Goal: Task Accomplishment & Management: Use online tool/utility

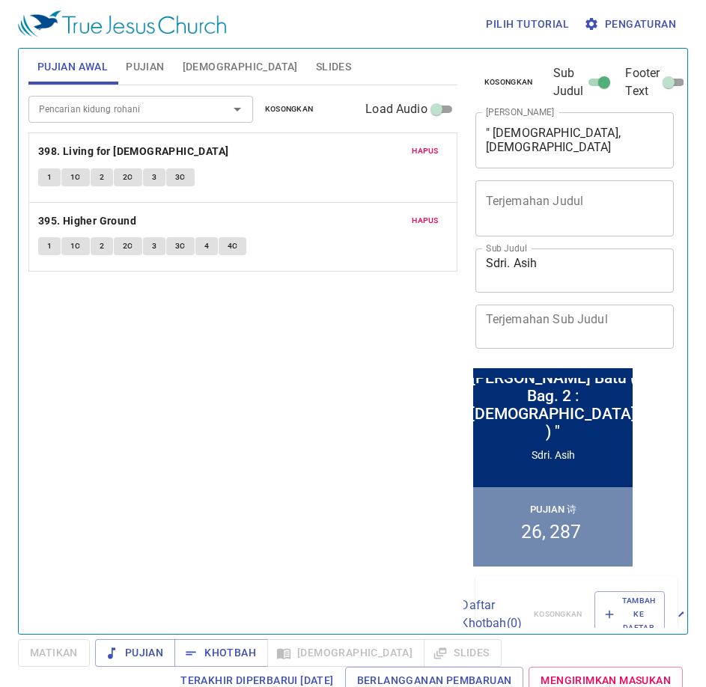
click at [555, 141] on textarea "" Allah, Musa dan 2 Loh Batu ( Bag. 2 : Musa ) "" at bounding box center [575, 140] width 178 height 28
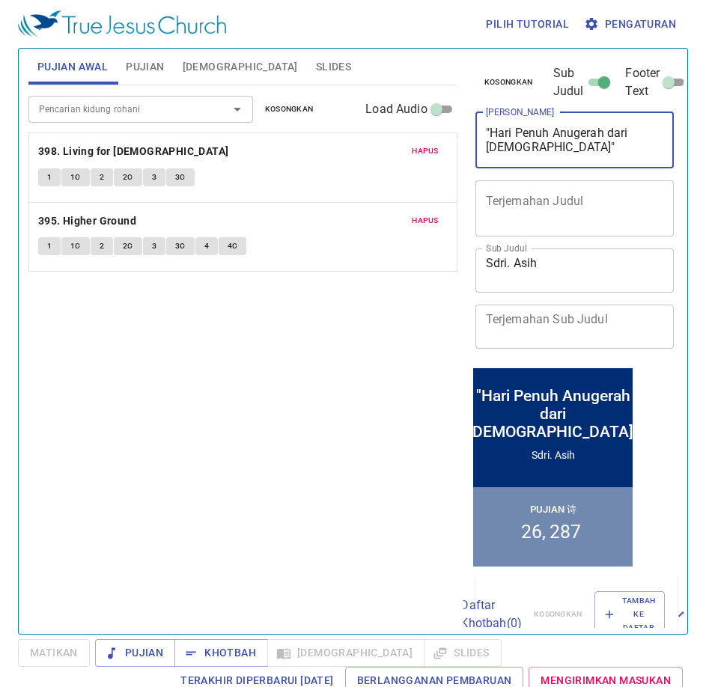
type textarea ""Hari Penuh Anugerah dari [DEMOGRAPHIC_DATA]""
click at [559, 180] on div "x Terjemahan Judul" at bounding box center [574, 208] width 199 height 56
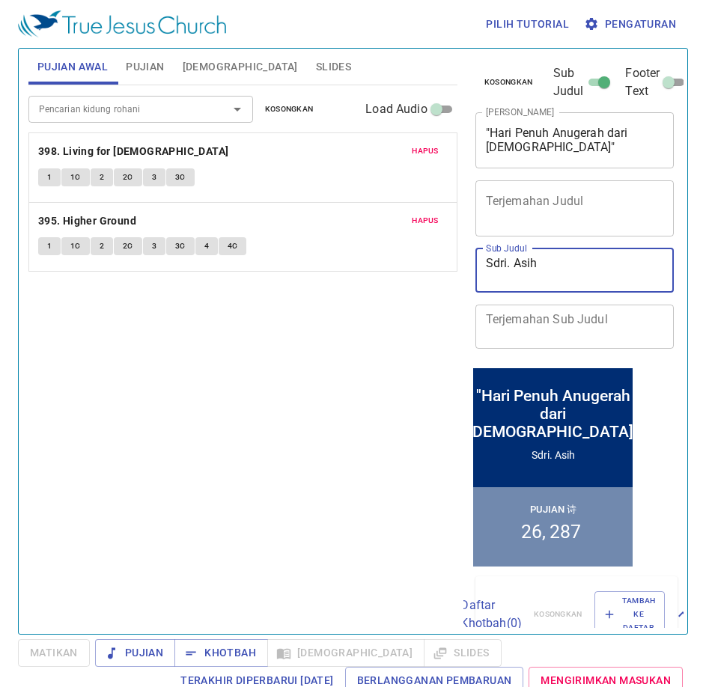
drag, startPoint x: 550, startPoint y: 263, endPoint x: 503, endPoint y: 261, distance: 47.2
click at [503, 261] on textarea "Sdri. Asih" at bounding box center [575, 270] width 178 height 28
type textarea "Sdr. [PERSON_NAME]"
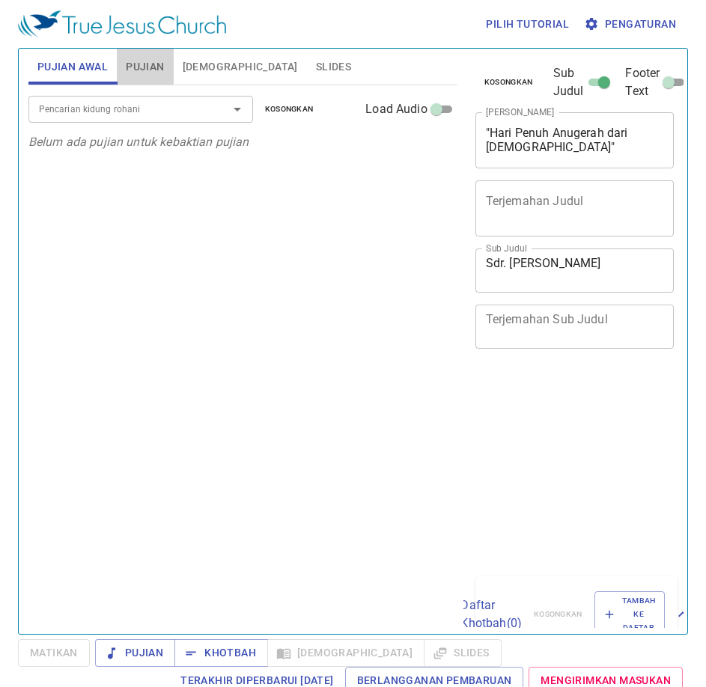
click at [129, 68] on span "Pujian" at bounding box center [145, 67] width 38 height 19
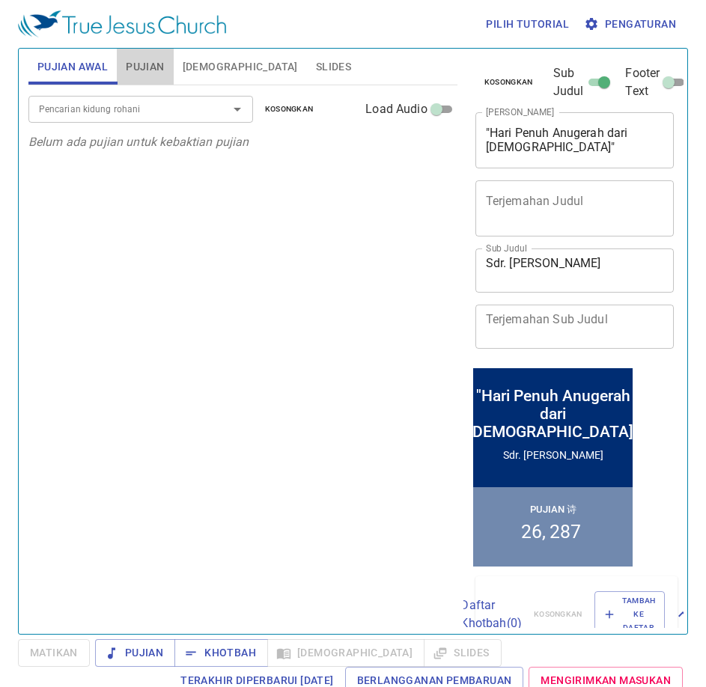
click at [0, 0] on input "Pencarian kidung rohani" at bounding box center [0, 0] width 0 height 0
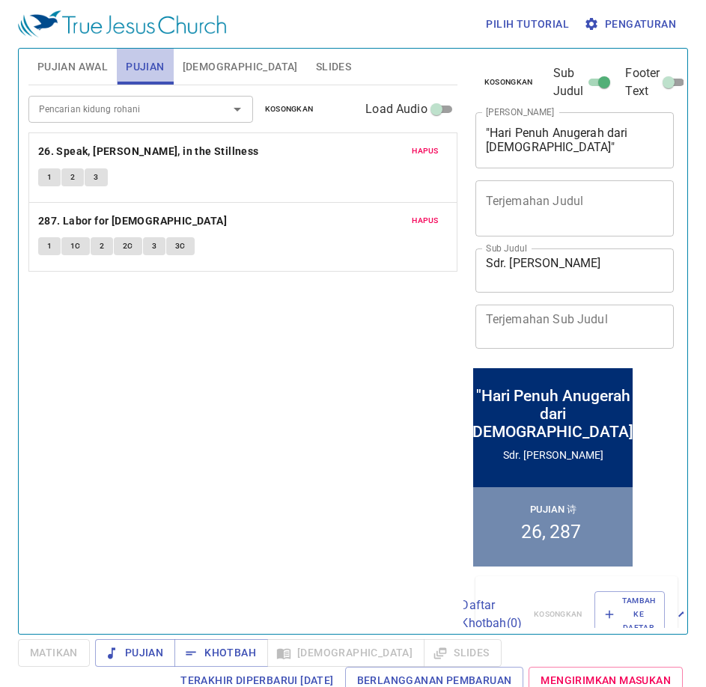
click at [123, 56] on button "Pujian" at bounding box center [145, 67] width 56 height 36
click at [141, 71] on span "Pujian" at bounding box center [145, 67] width 38 height 19
click at [156, 104] on input "Pencarian kidung rohani" at bounding box center [118, 108] width 171 height 17
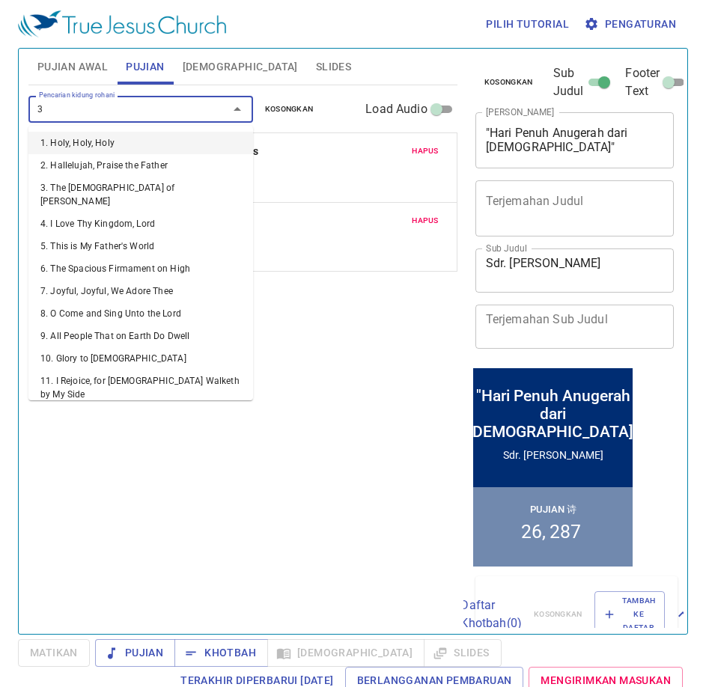
type input "33"
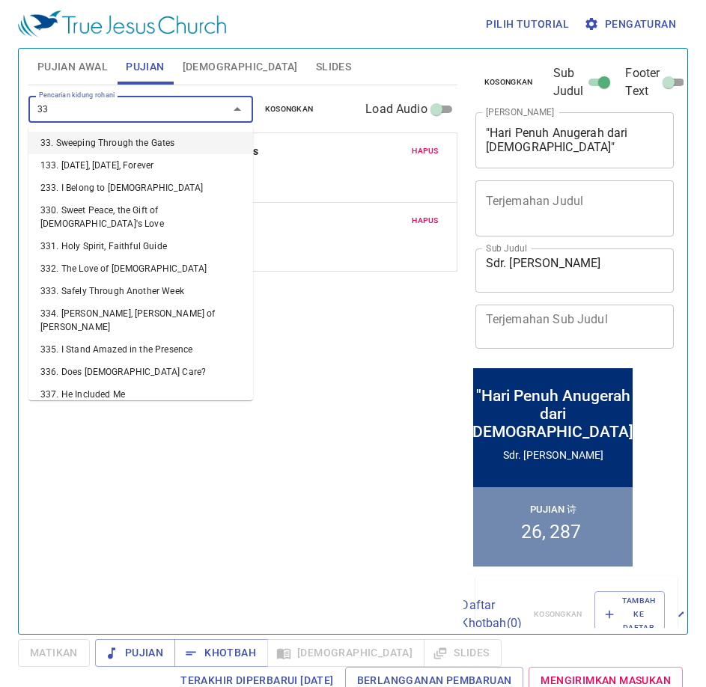
click at [160, 144] on li "33. Sweeping Through the Gates" at bounding box center [140, 143] width 224 height 22
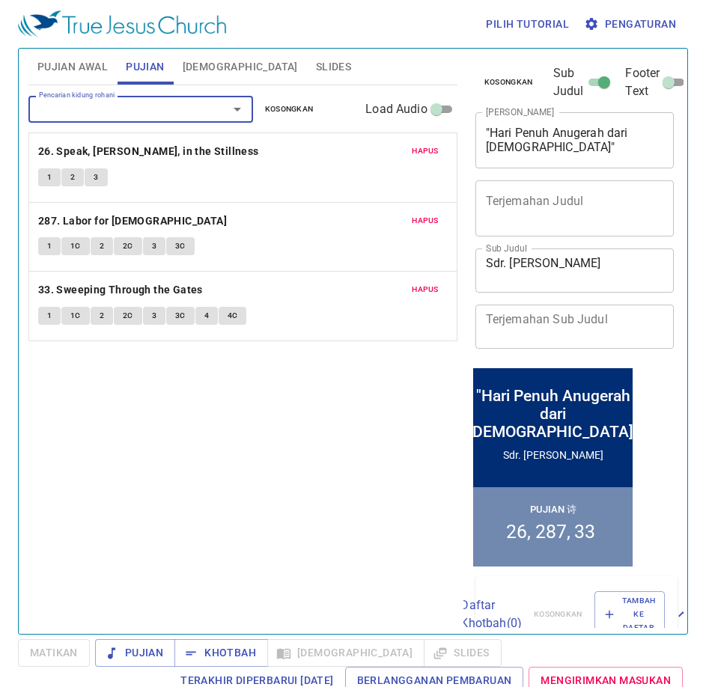
click at [418, 148] on span "Hapus" at bounding box center [425, 150] width 27 height 13
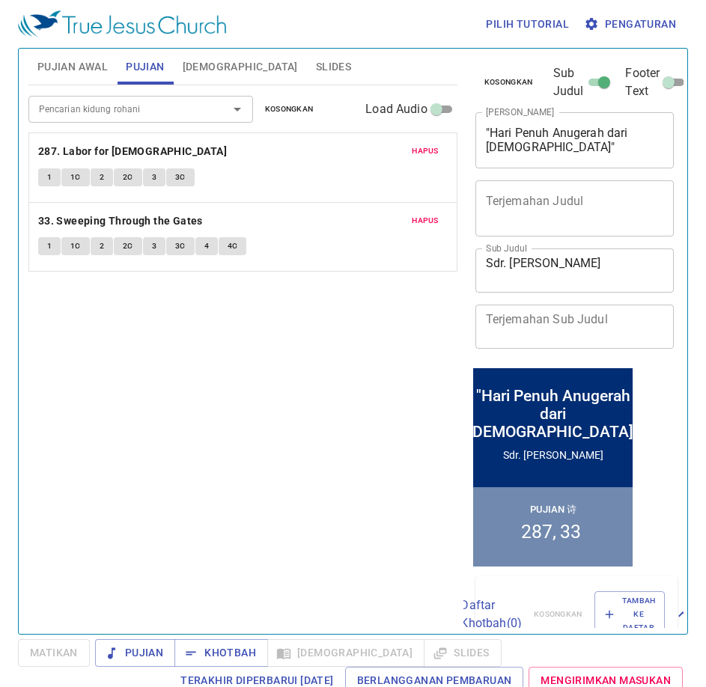
click at [418, 148] on span "Hapus" at bounding box center [425, 150] width 27 height 13
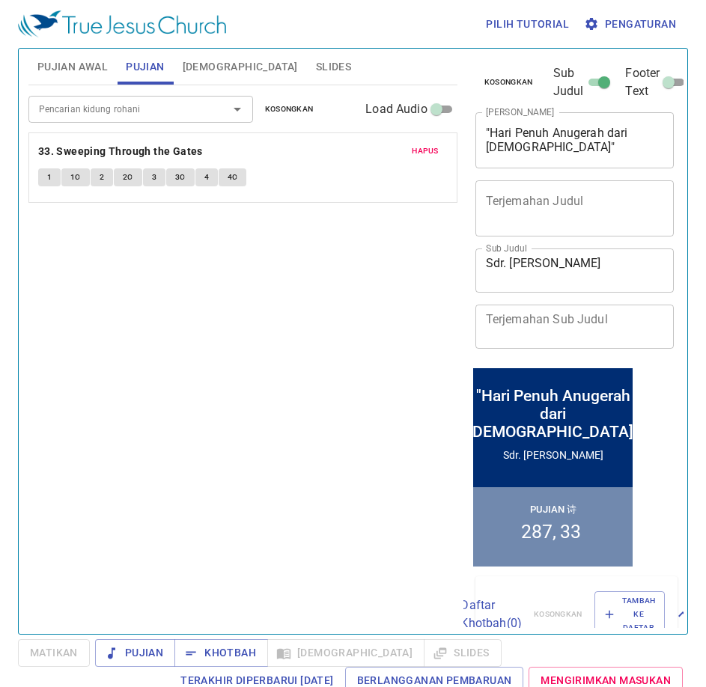
click at [418, 148] on span "Hapus" at bounding box center [425, 150] width 27 height 13
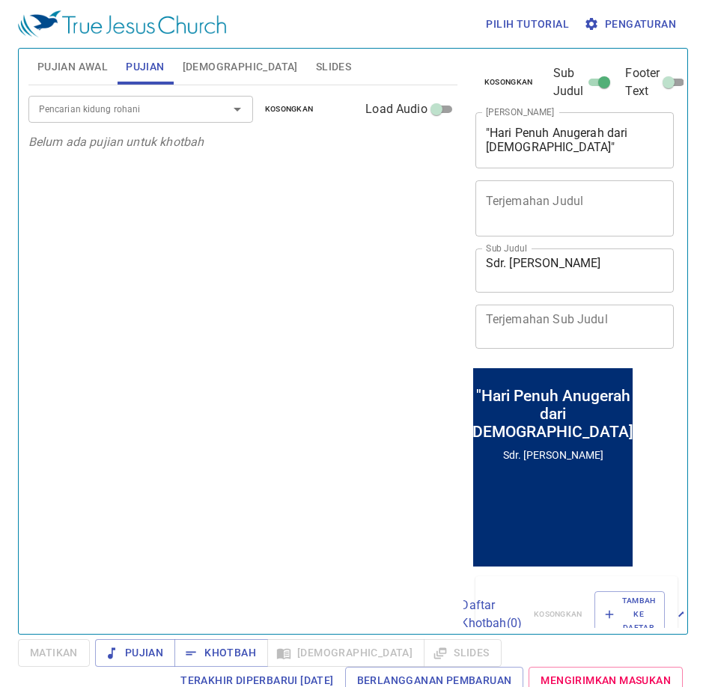
click at [210, 106] on div at bounding box center [226, 109] width 39 height 21
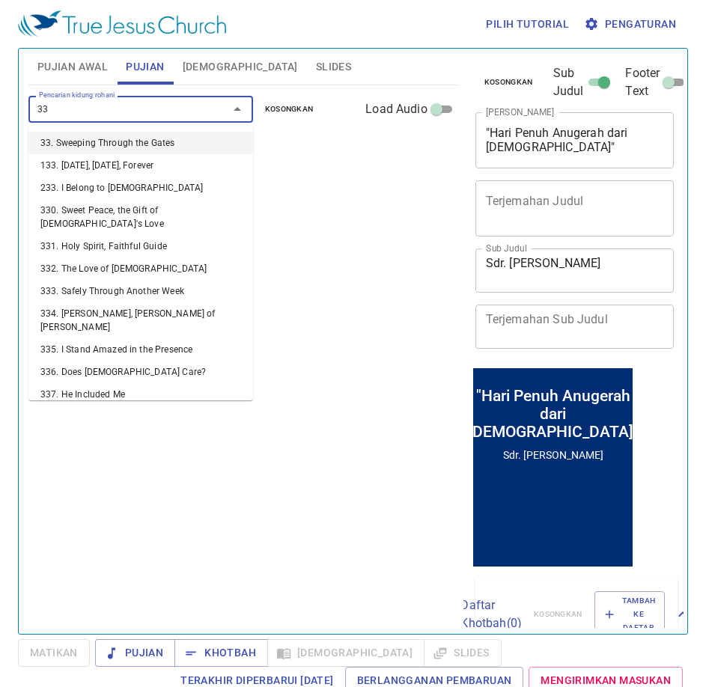
type input "333"
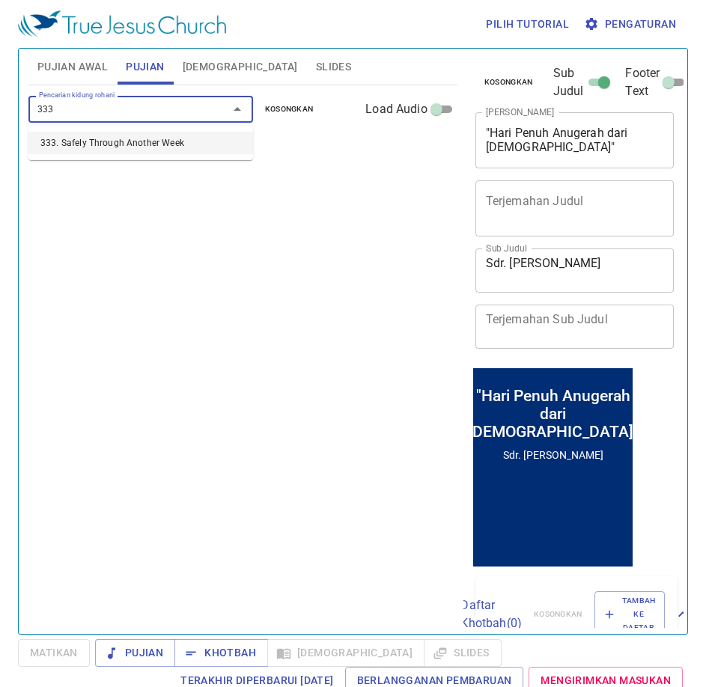
click at [213, 139] on li "333. Safely Through Another Week" at bounding box center [140, 143] width 224 height 22
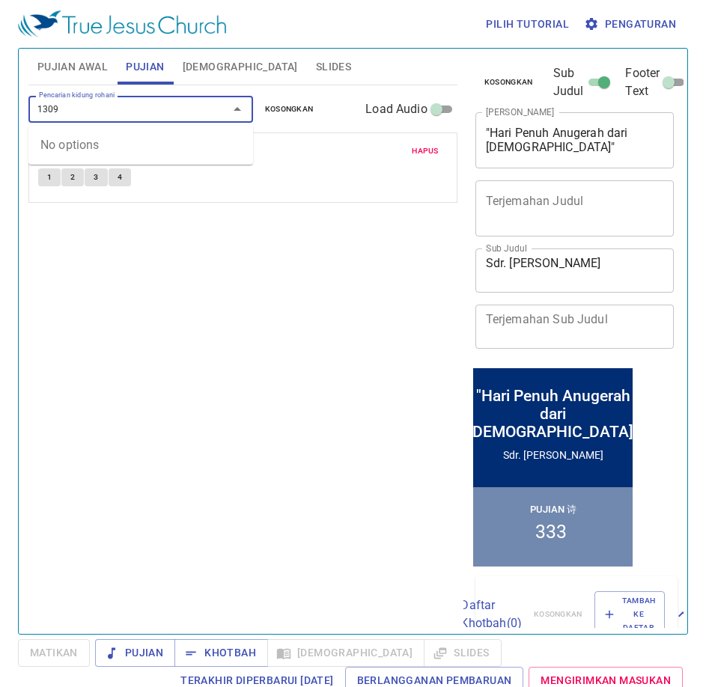
type input "130"
click at [163, 132] on li "130. The Holy Sabbath Day" at bounding box center [140, 143] width 224 height 22
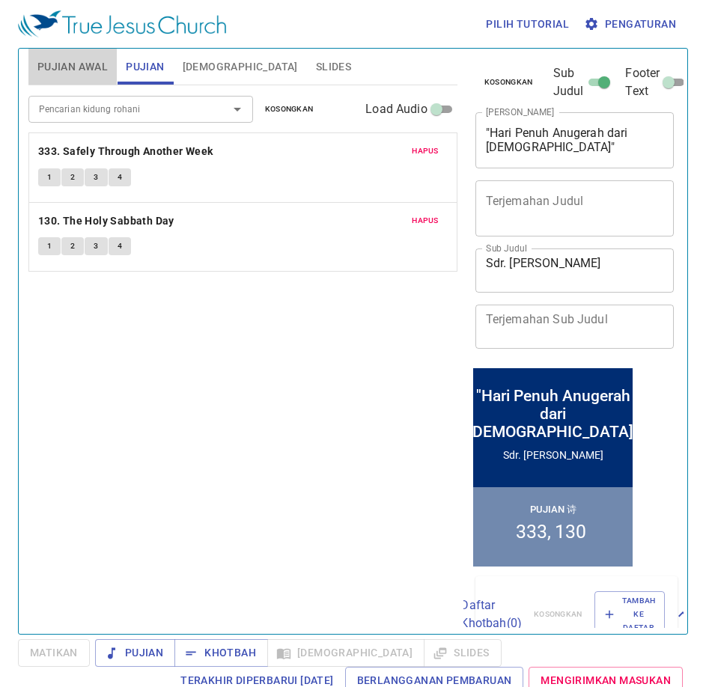
click at [70, 65] on span "Pujian Awal" at bounding box center [72, 67] width 70 height 19
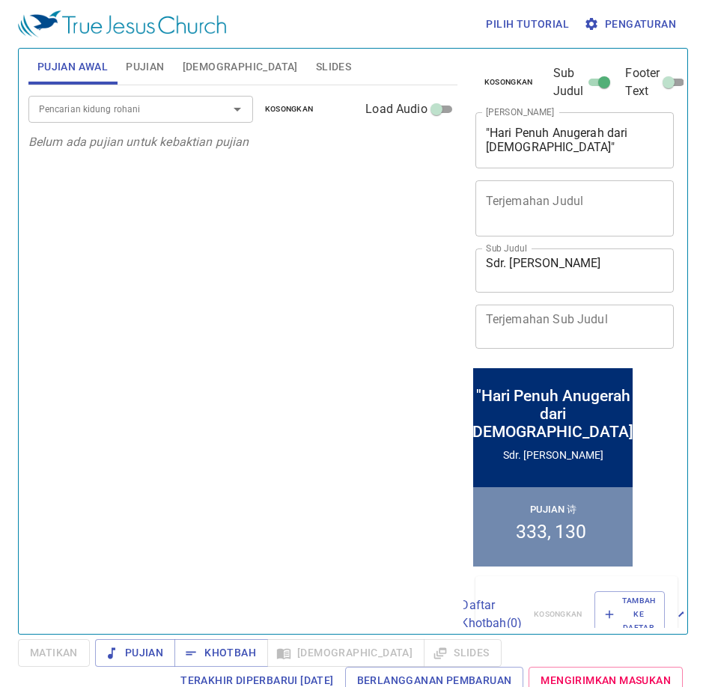
click at [141, 110] on input "Pencarian kidung rohani" at bounding box center [118, 108] width 171 height 17
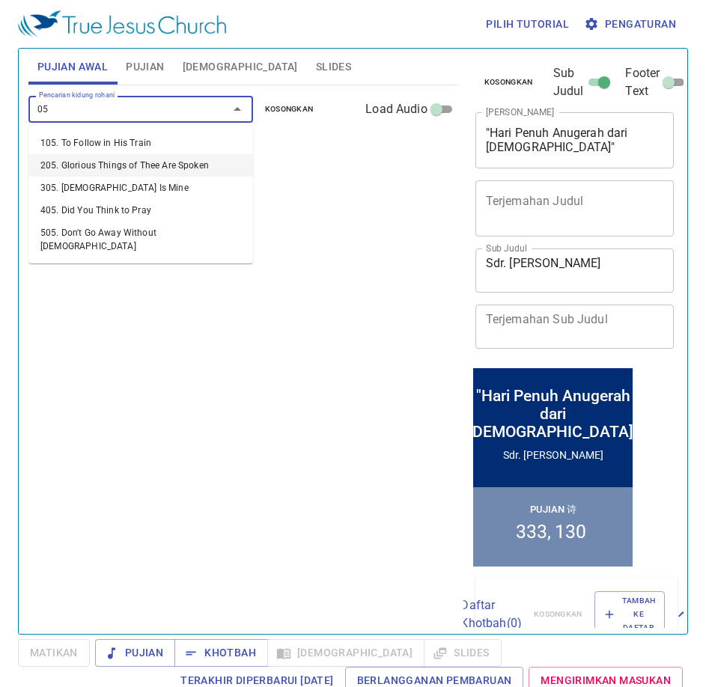
drag, startPoint x: 170, startPoint y: 129, endPoint x: 331, endPoint y: 250, distance: 201.4
click at [331, 250] on body "Pilih tutorial Pengaturan Pujian Awal Pujian Alkitab Slides Pencarian kidung ro…" at bounding box center [353, 343] width 706 height 687
type input "0"
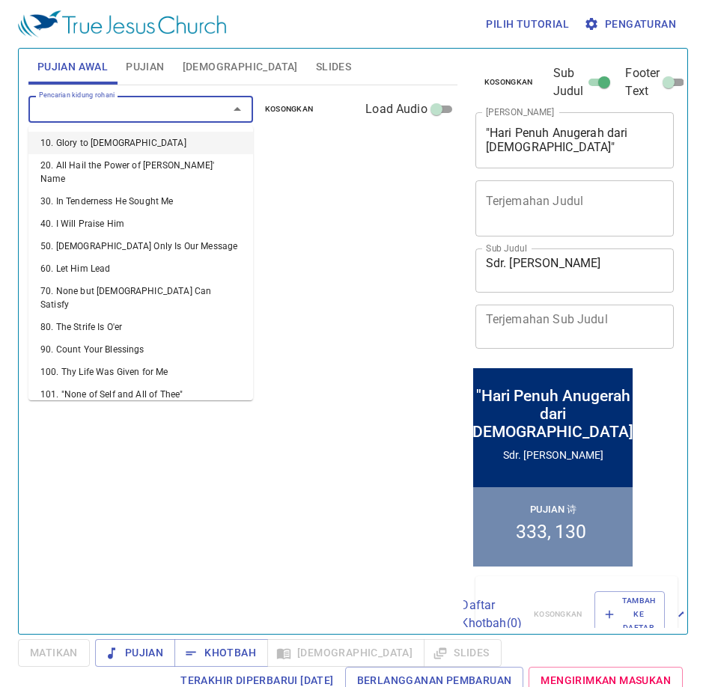
type input "5"
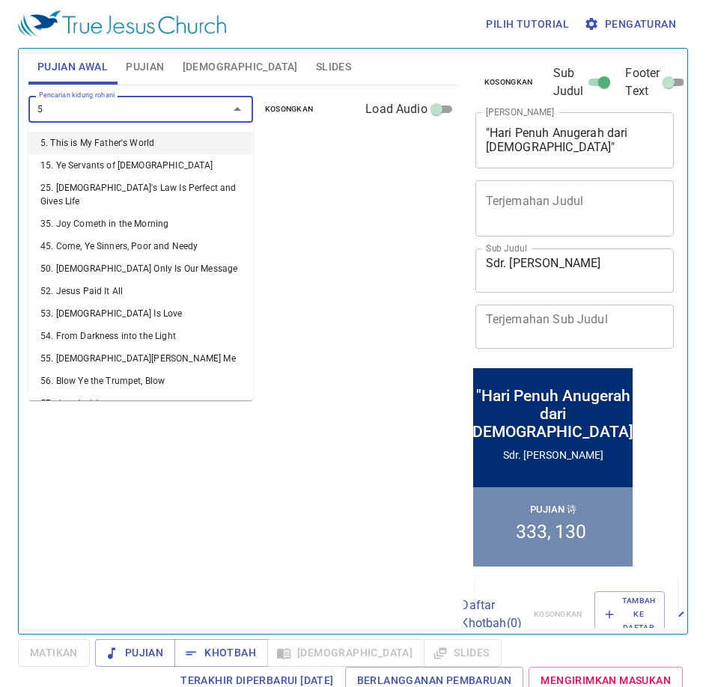
click at [128, 138] on li "5. This is My Father's World" at bounding box center [140, 143] width 224 height 22
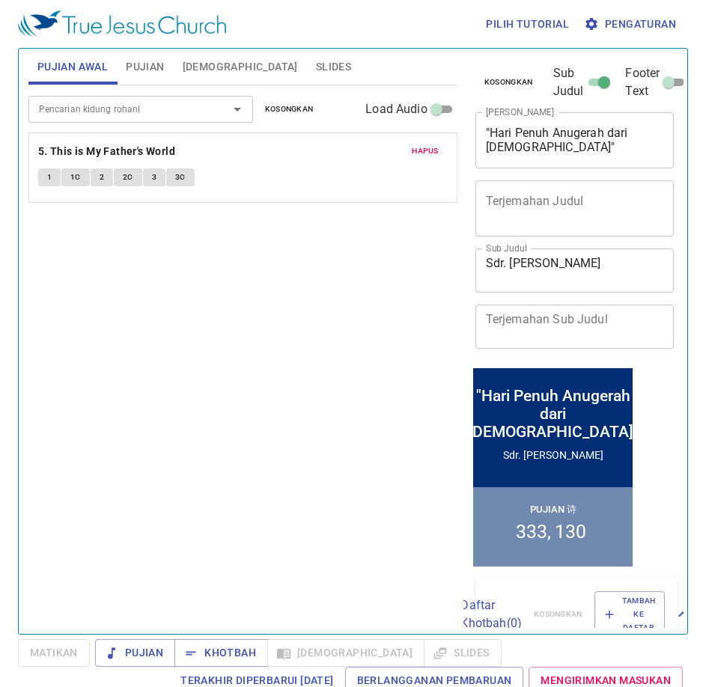
drag, startPoint x: 337, startPoint y: 390, endPoint x: 407, endPoint y: 445, distance: 88.9
click at [407, 445] on div "Pencarian kidung rohani Pencarian kidung rohani Kosongkan Load Audio Hapus 5. T…" at bounding box center [242, 353] width 429 height 536
click at [123, 103] on input "Pencarian kidung rohani" at bounding box center [118, 108] width 171 height 17
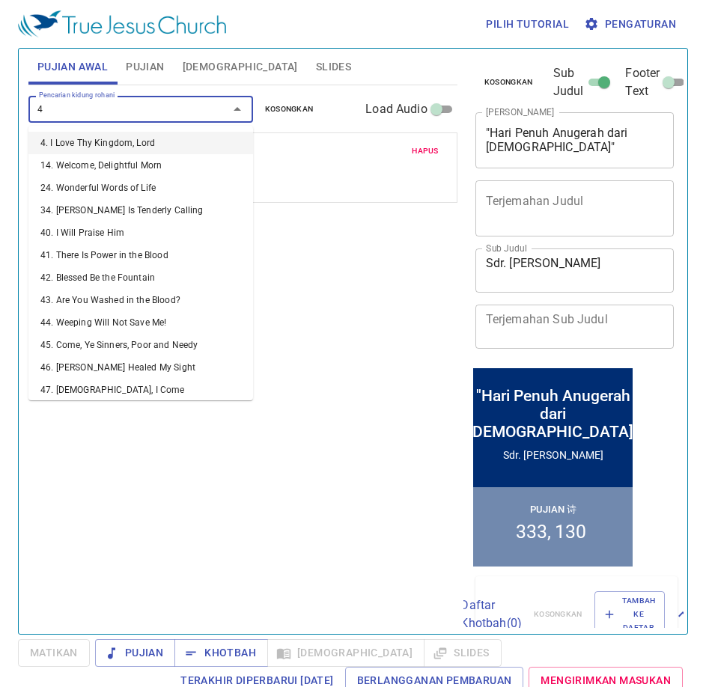
type input "48"
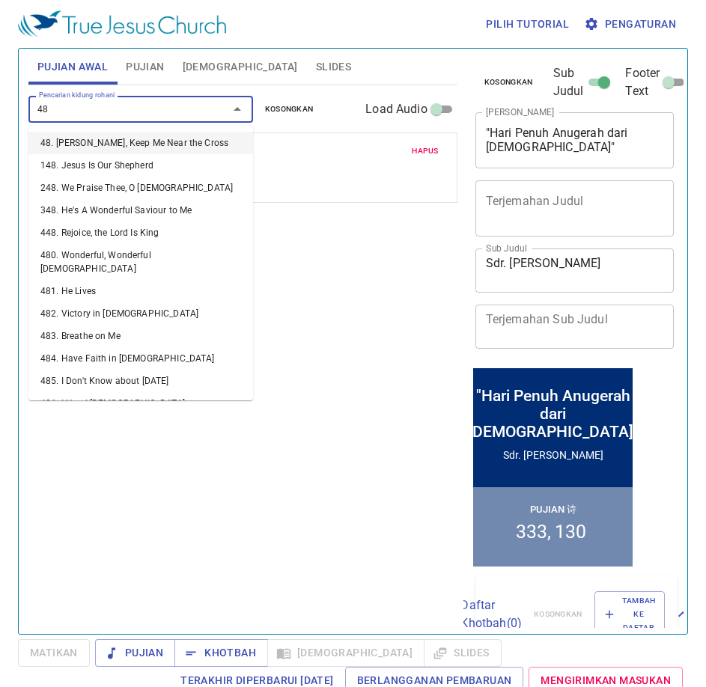
click at [97, 142] on li "48. [DEMOGRAPHIC_DATA], Keep Me Near the Cross" at bounding box center [140, 143] width 224 height 22
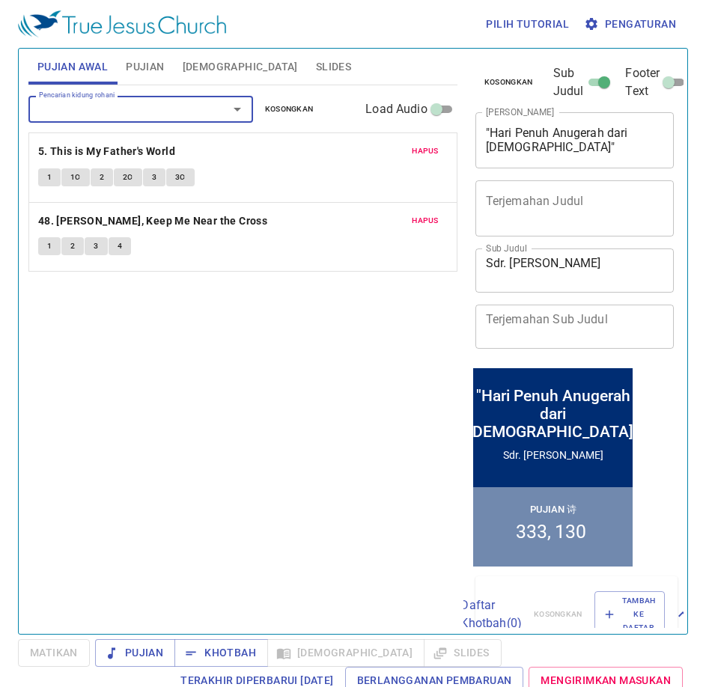
click at [114, 109] on input "Pencarian kidung rohani" at bounding box center [118, 108] width 171 height 17
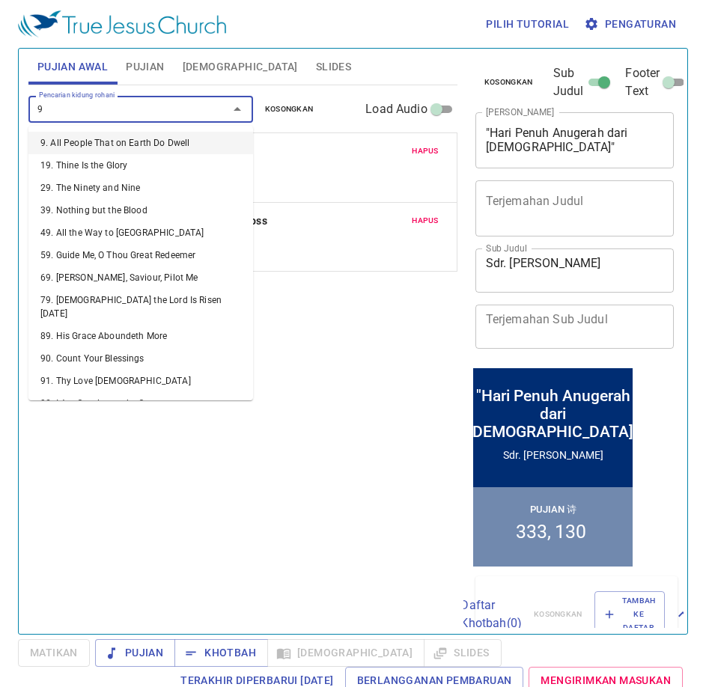
type input "91"
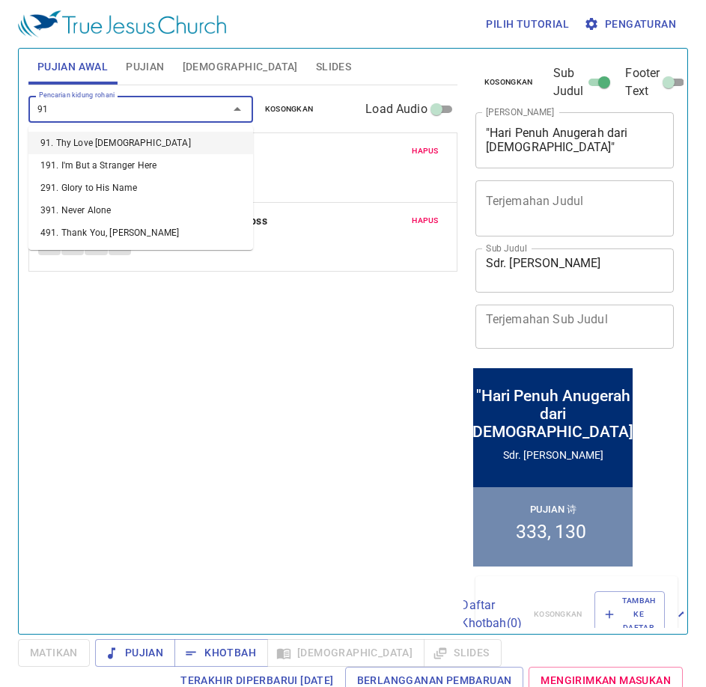
click at [95, 138] on li "91. Thy Love [DEMOGRAPHIC_DATA]" at bounding box center [140, 143] width 224 height 22
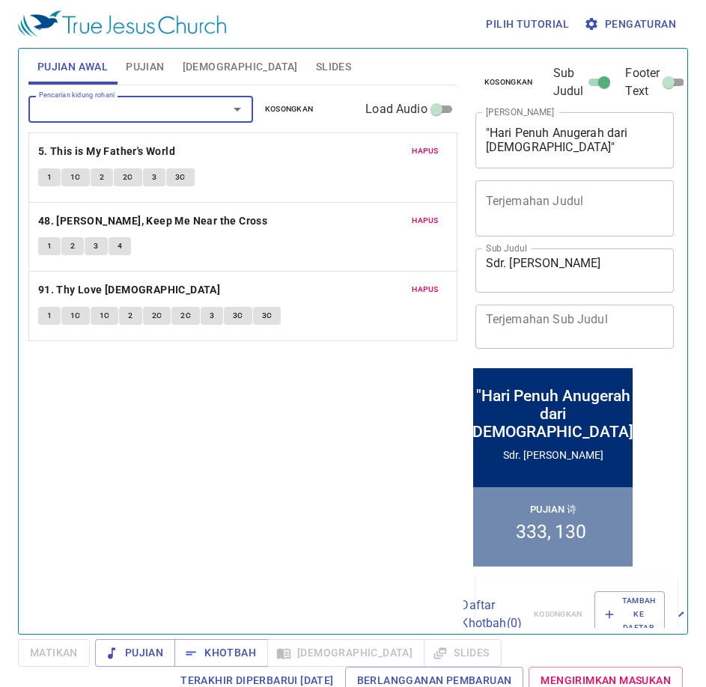
click at [198, 63] on span "[DEMOGRAPHIC_DATA]" at bounding box center [240, 67] width 115 height 19
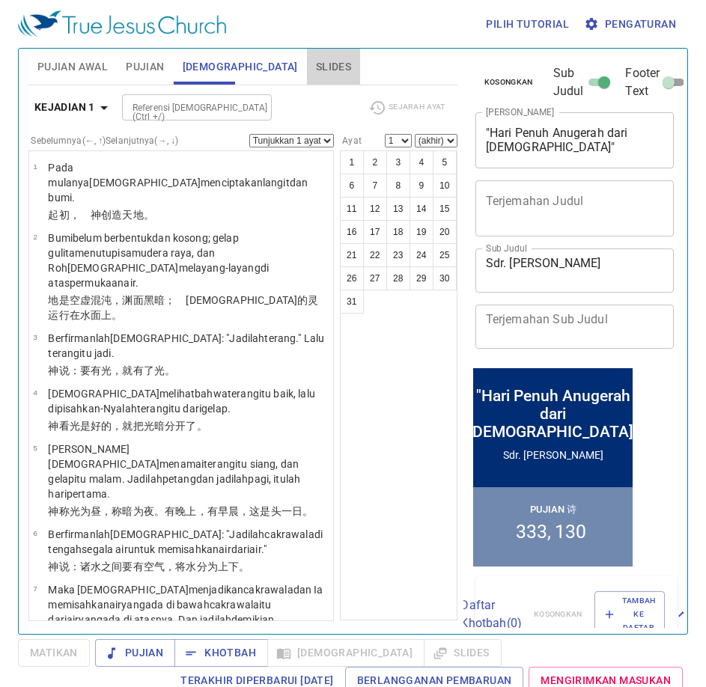
click at [316, 73] on span "Slides" at bounding box center [333, 67] width 35 height 19
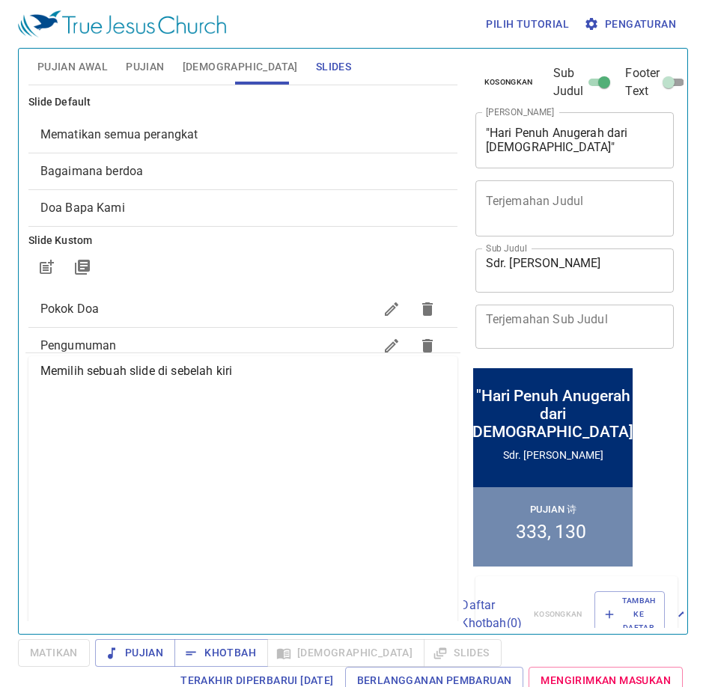
click at [213, 135] on span "Mematikan semua perangkat" at bounding box center [242, 135] width 405 height 18
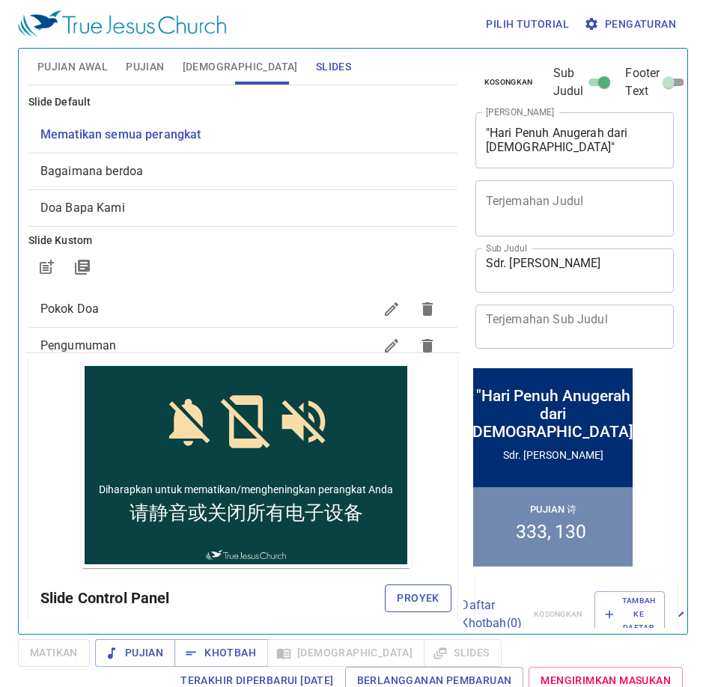
click at [429, 605] on button "Proyek" at bounding box center [418, 598] width 66 height 28
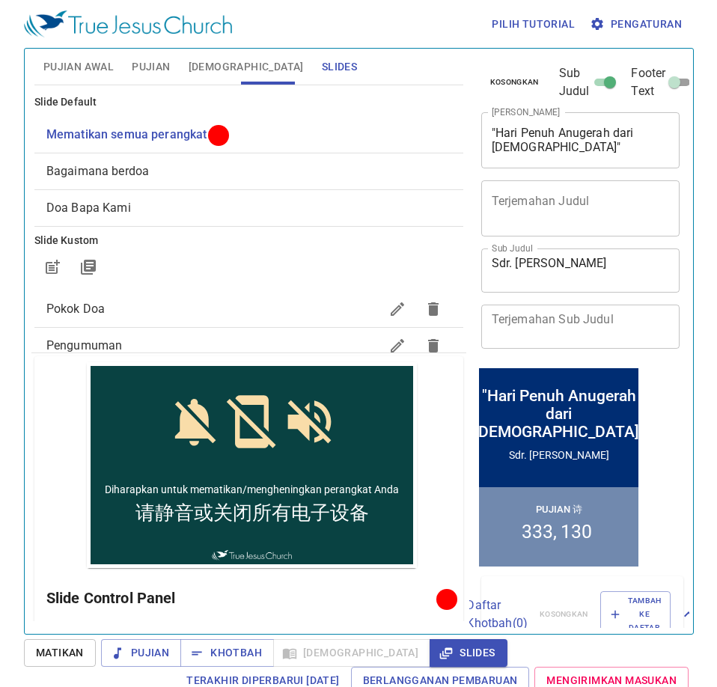
scroll to position [150, 0]
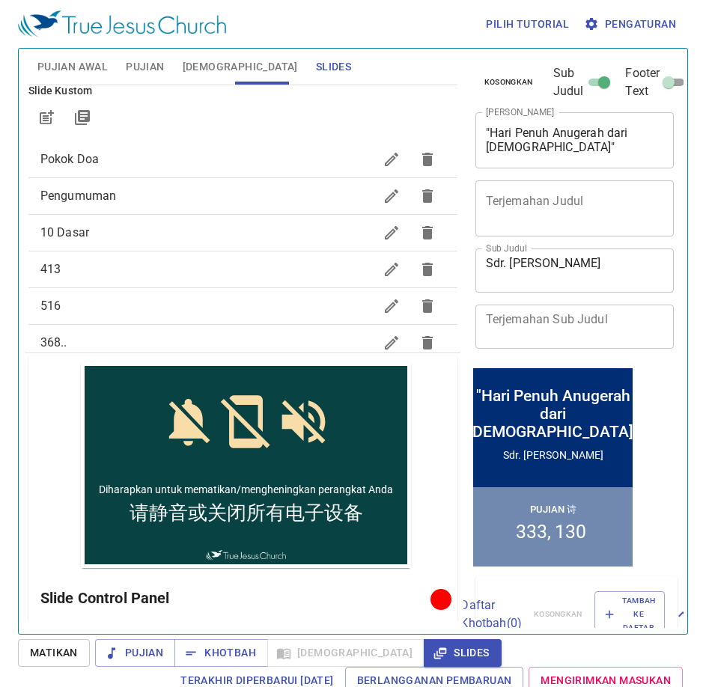
click at [373, 207] on button "button" at bounding box center [391, 196] width 36 height 36
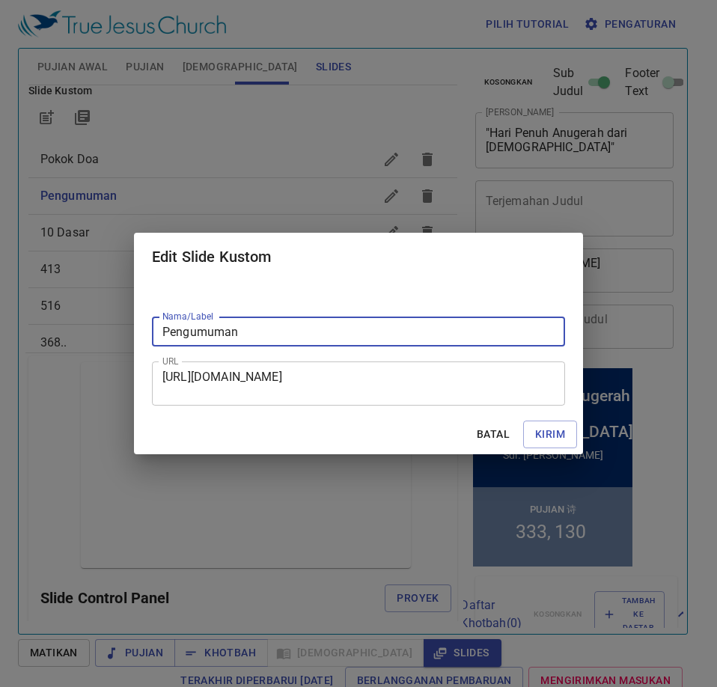
click at [392, 379] on textarea "https://docs.google.com/presentation/d/1-om3bu6SqEHUOvszIaoFnEIG3gJNh1VUBGKaknC…" at bounding box center [358, 384] width 392 height 28
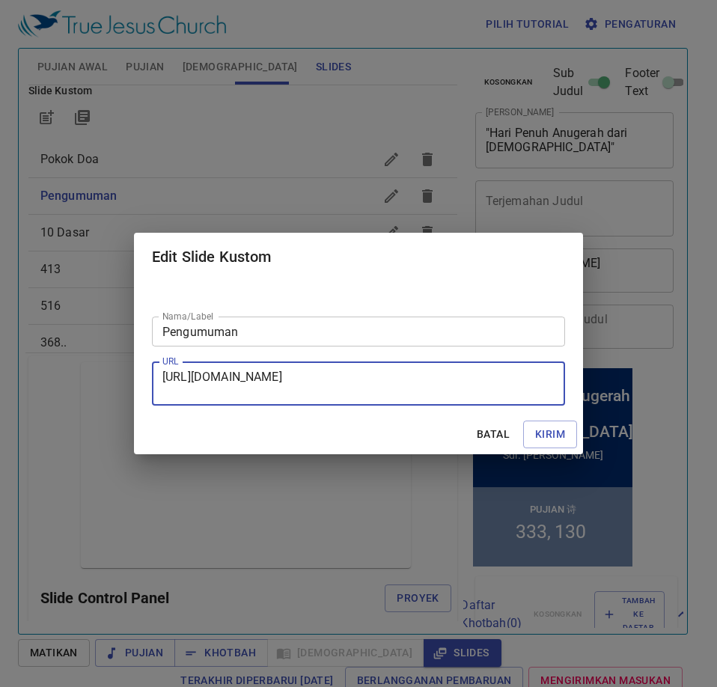
click at [389, 379] on textarea "https://docs.google.com/presentation/d/1-om3bu6SqEHUOvszIaoFnEIG3gJNh1VUBGKaknC…" at bounding box center [358, 384] width 392 height 28
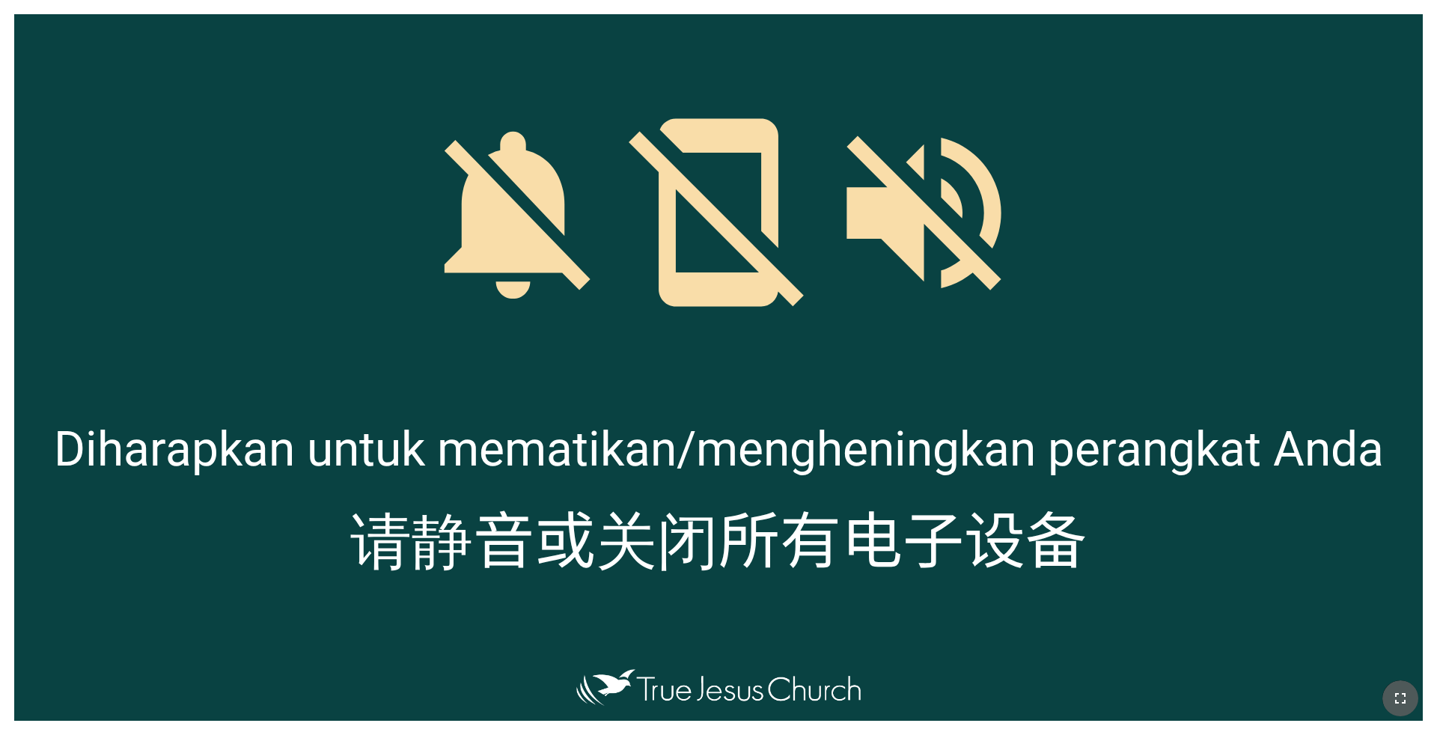
click at [1405, 698] on icon "button" at bounding box center [1400, 698] width 18 height 18
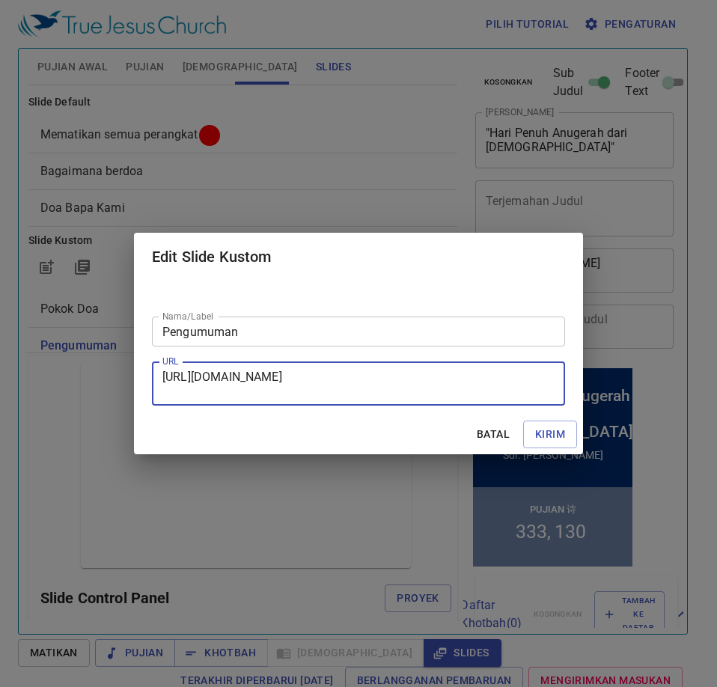
scroll to position [150, 0]
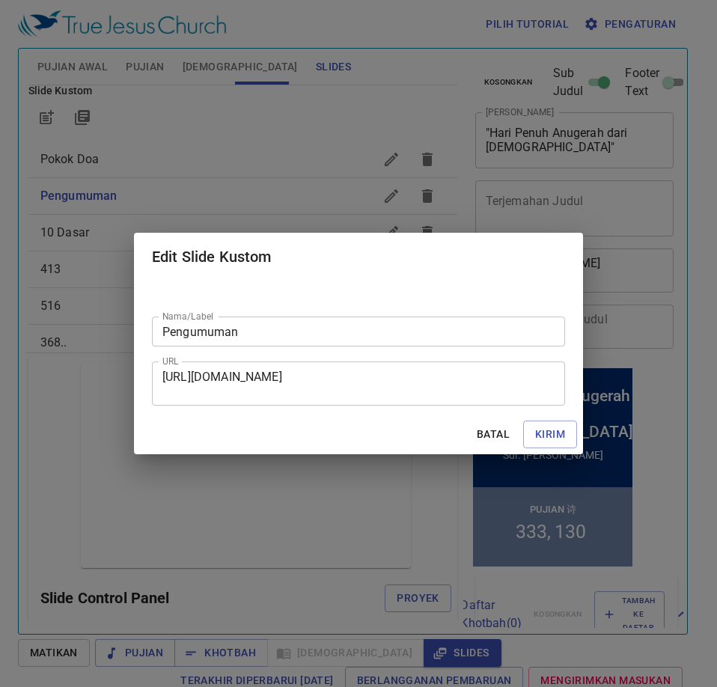
click at [313, 129] on div "Edit Slide Kustom Nama/Label Pengumuman Nama/Label URL https://docs.google.com/…" at bounding box center [358, 343] width 717 height 687
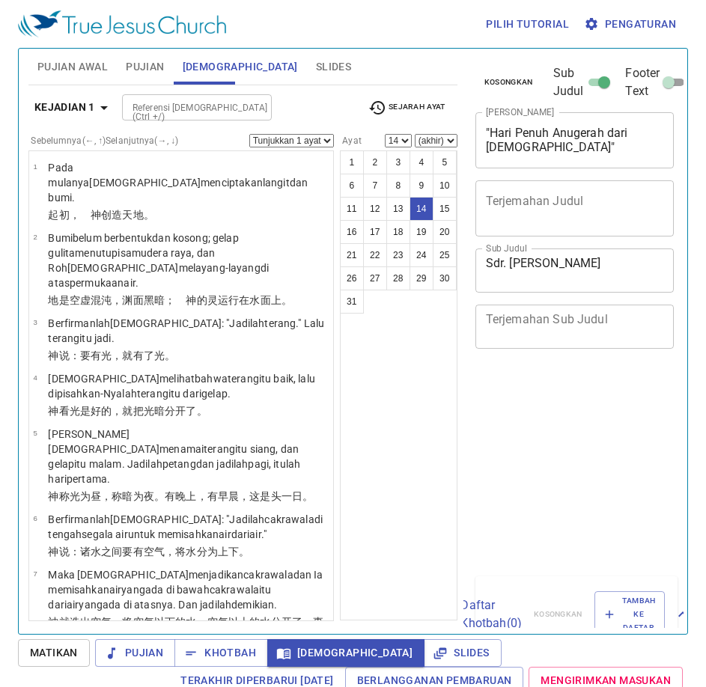
select select "14"
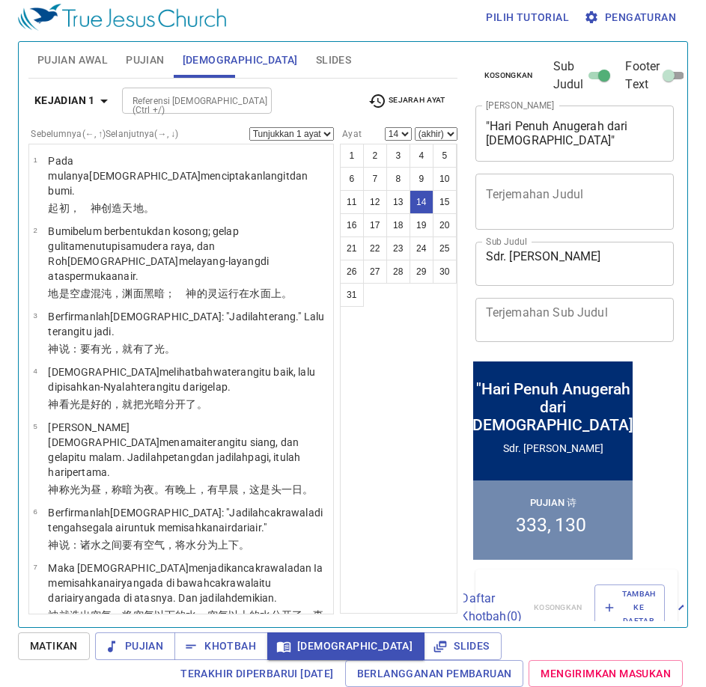
scroll to position [714, 0]
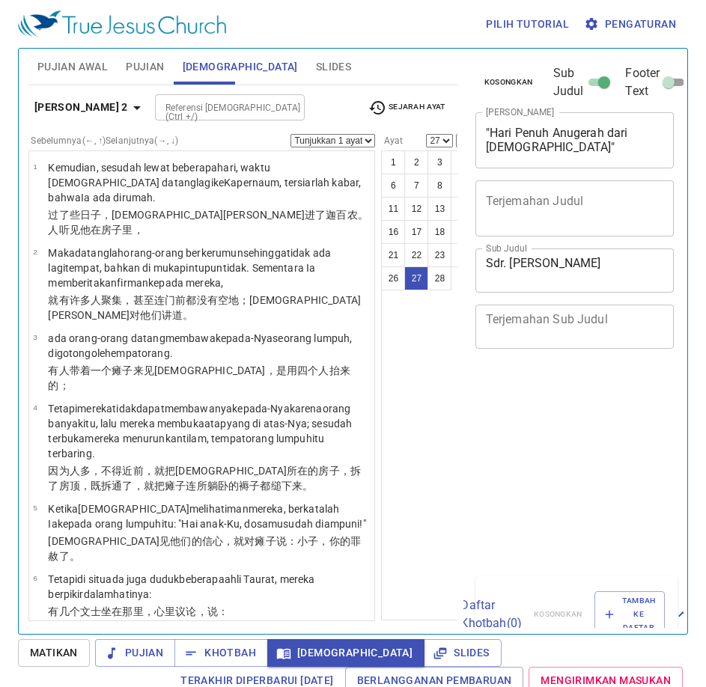
select select "27"
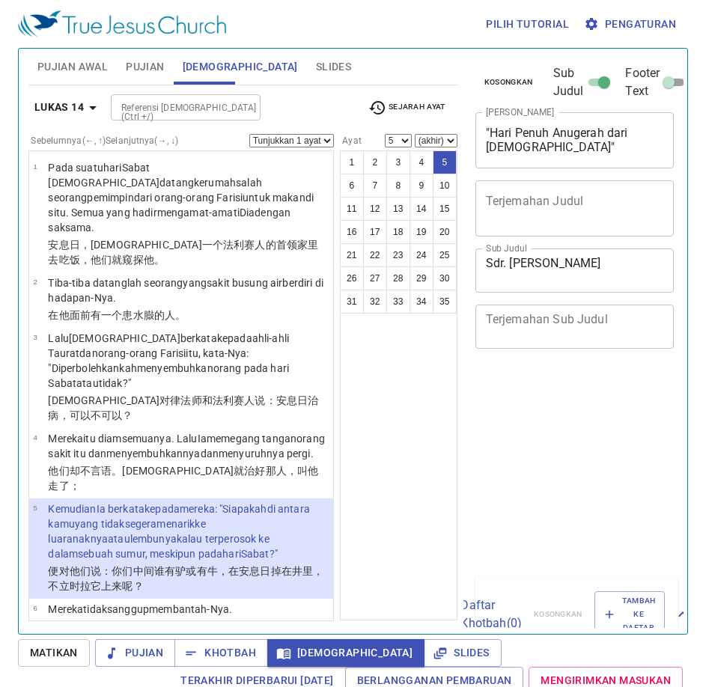
select select "5"
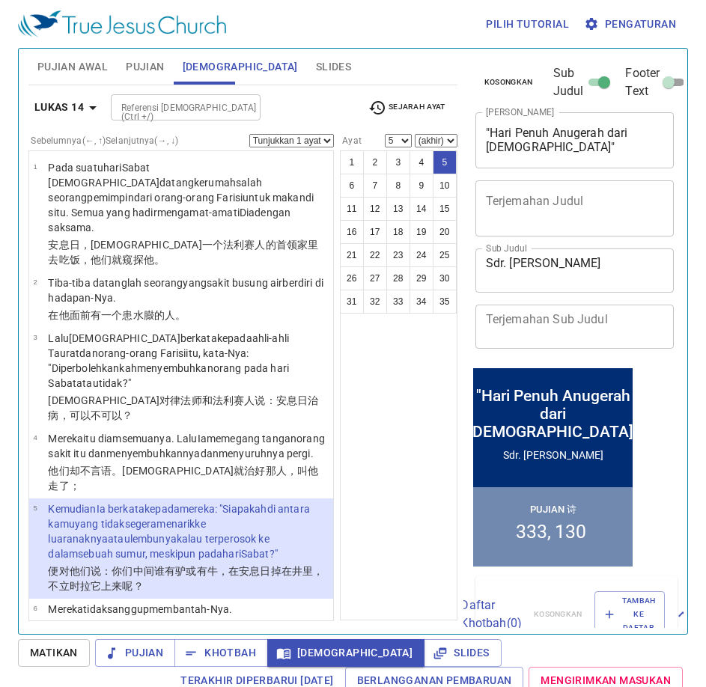
scroll to position [30, 0]
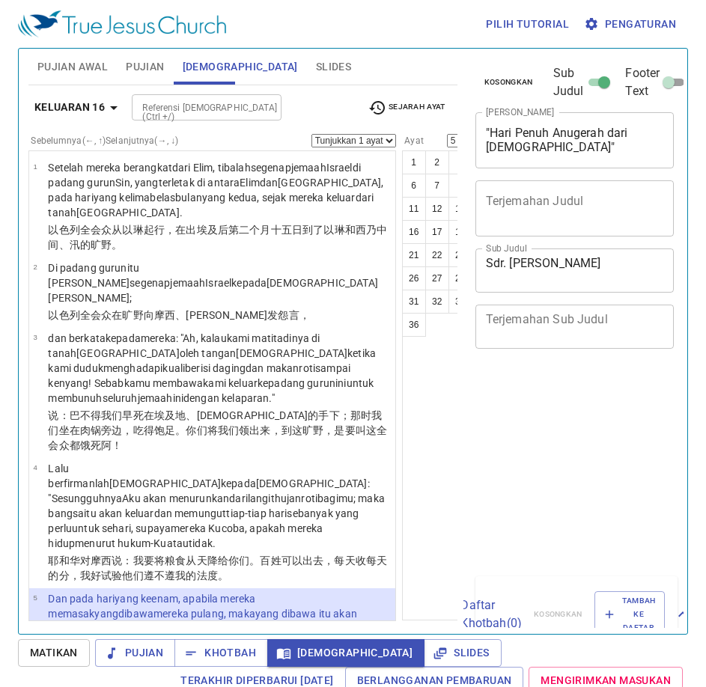
select select "5"
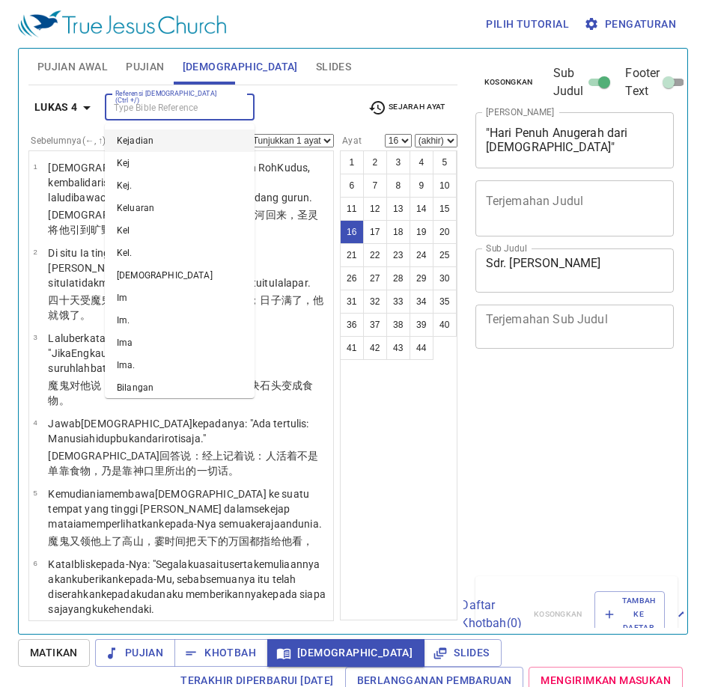
select select "16"
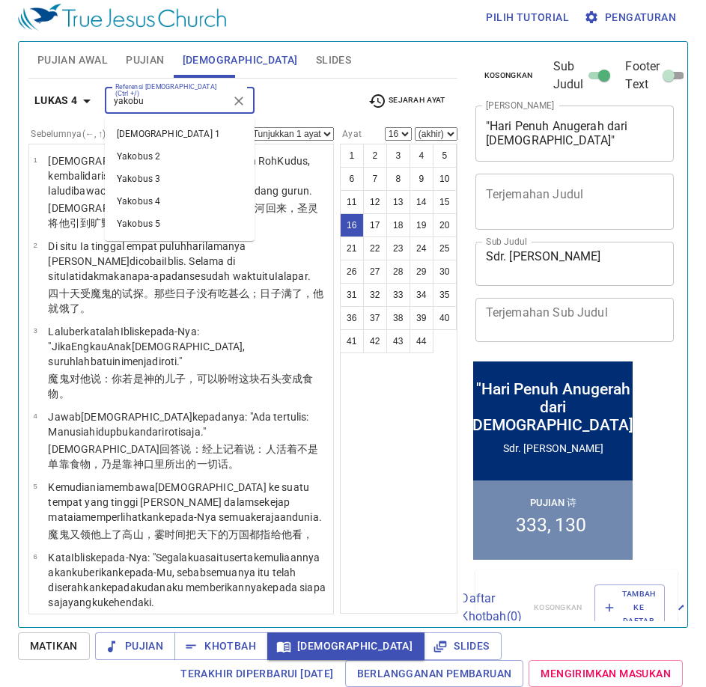
type input "yakobus"
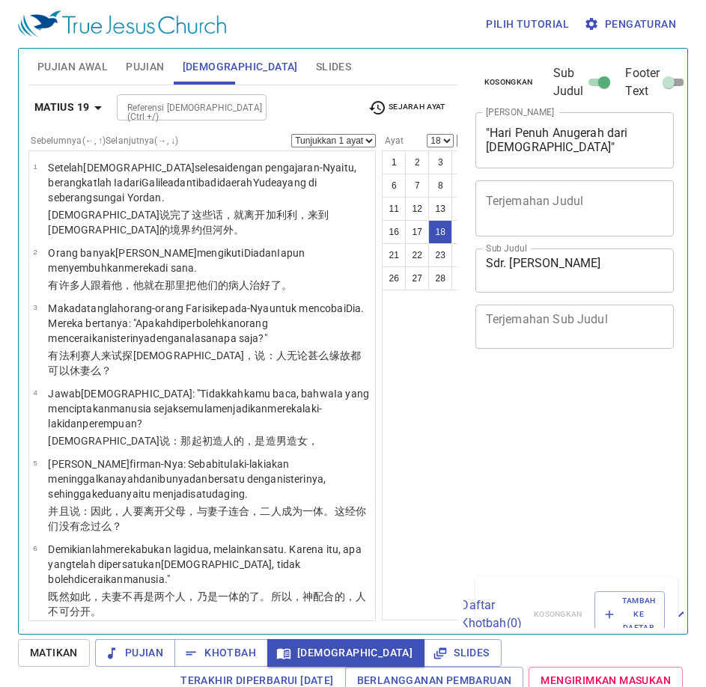
select select "18"
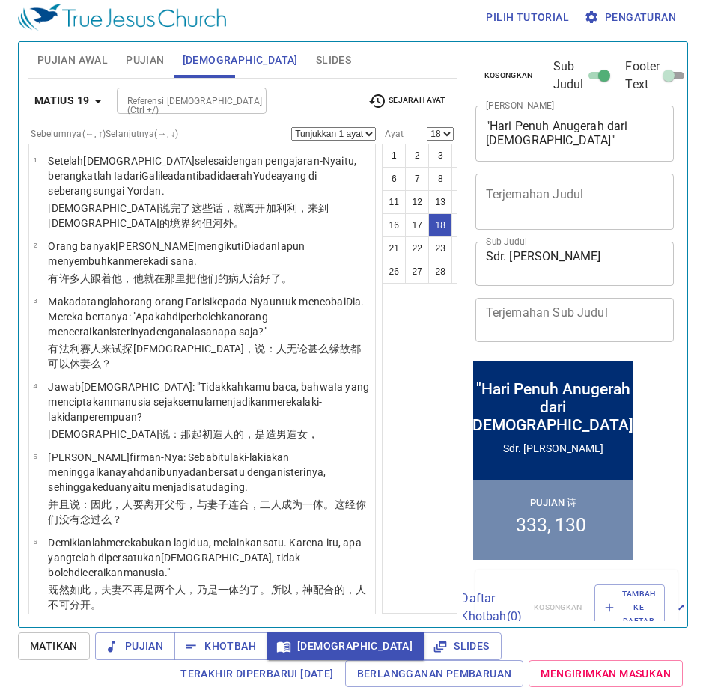
scroll to position [1303, 0]
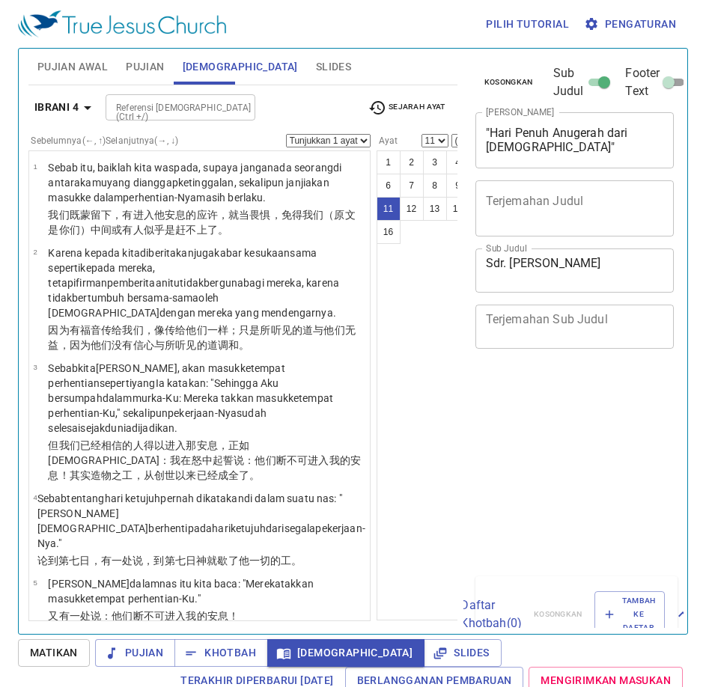
select select "11"
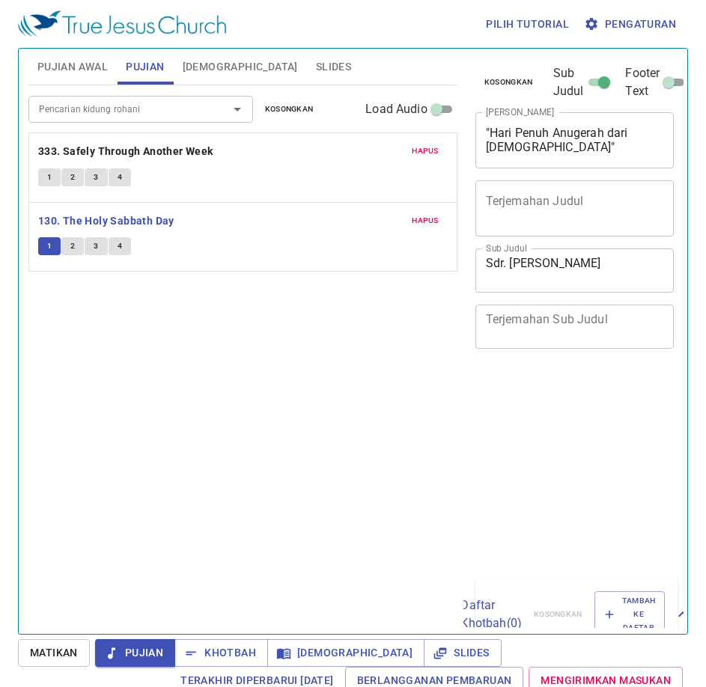
scroll to position [7, 0]
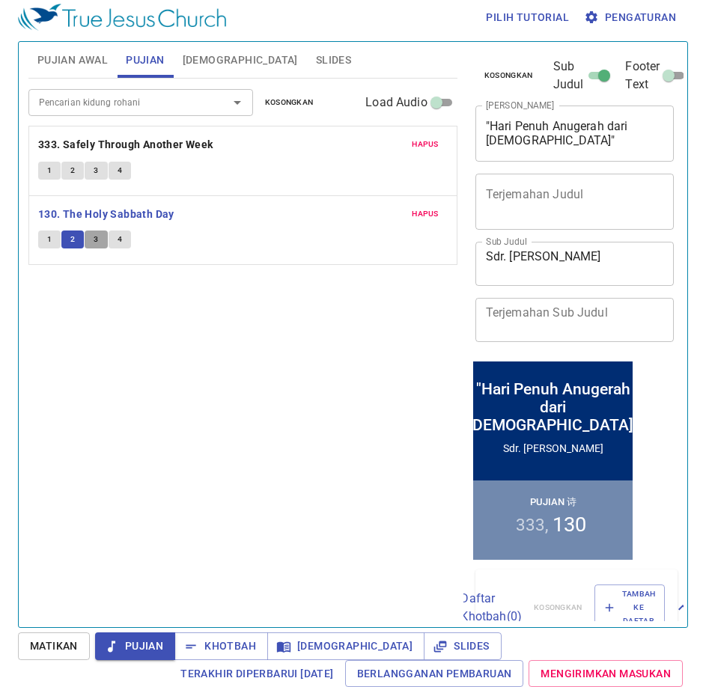
click at [87, 240] on button "3" at bounding box center [96, 239] width 22 height 18
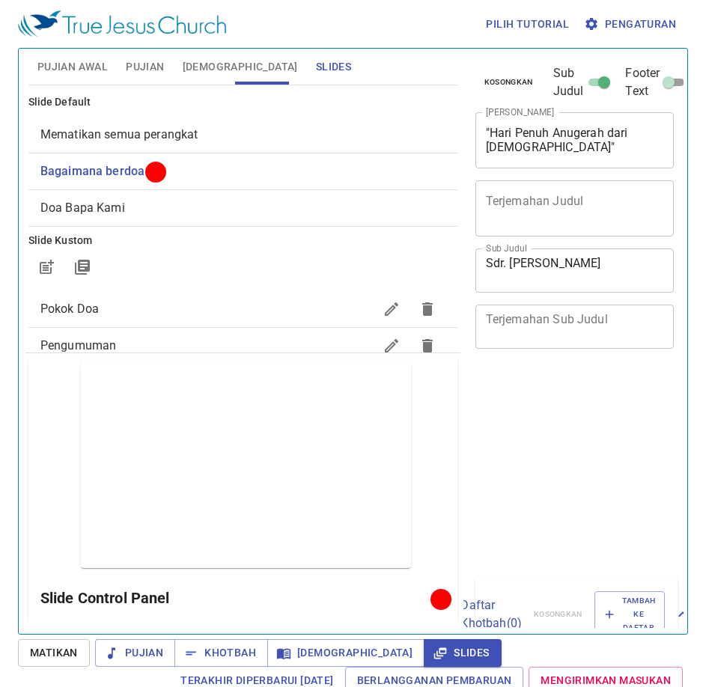
scroll to position [7, 0]
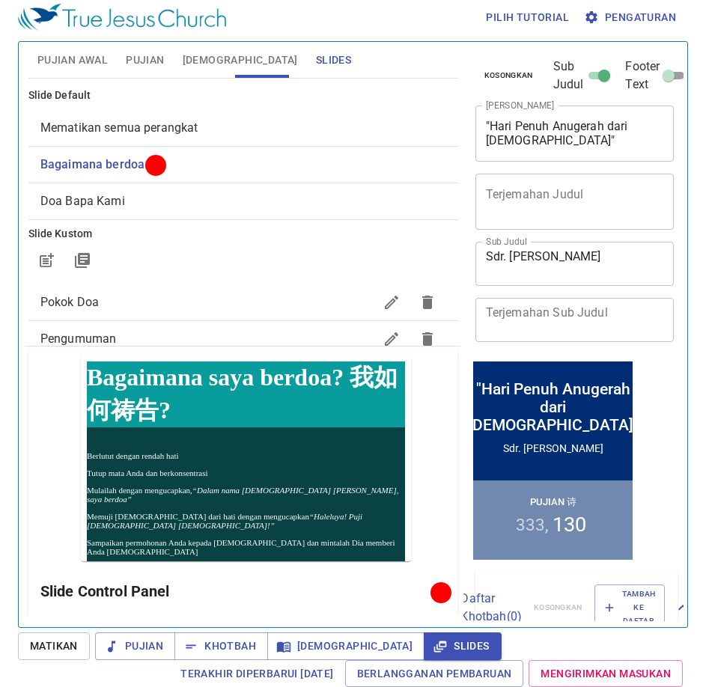
scroll to position [7, 0]
